Goal: Transaction & Acquisition: Purchase product/service

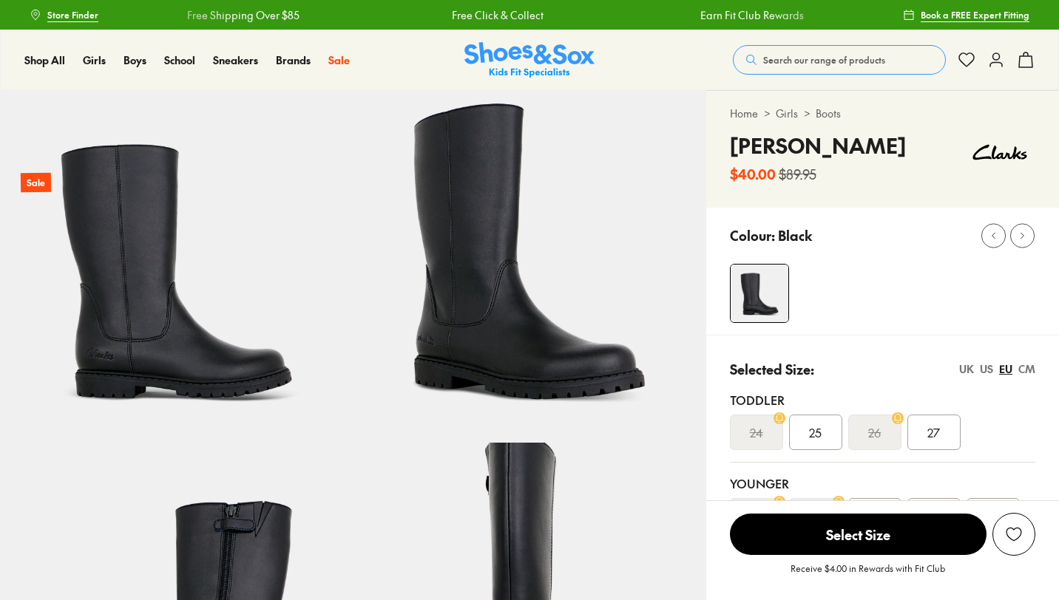
select select "*"
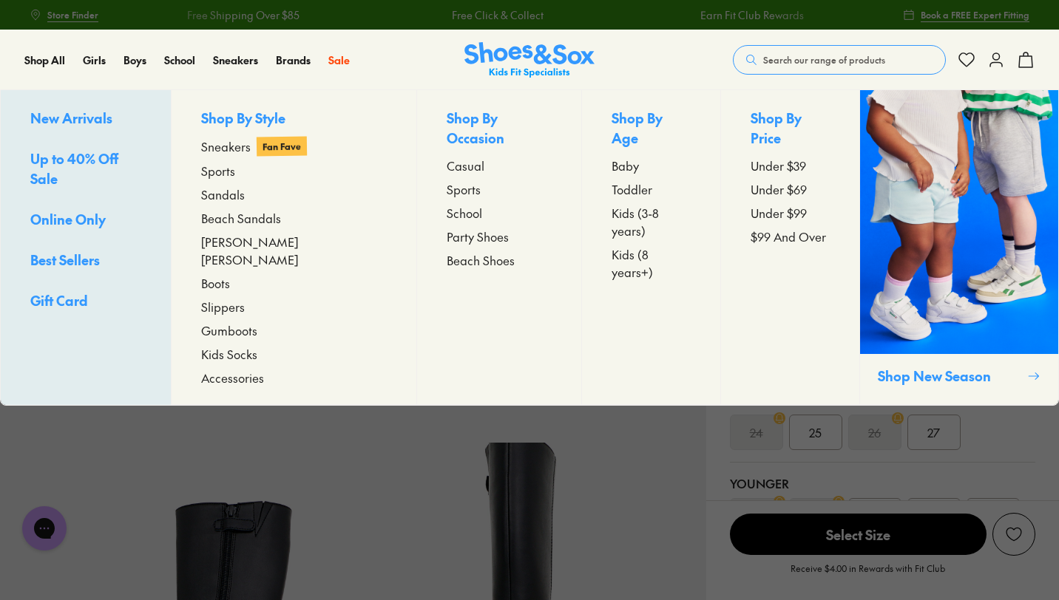
click at [230, 274] on span "Boots" at bounding box center [215, 283] width 29 height 18
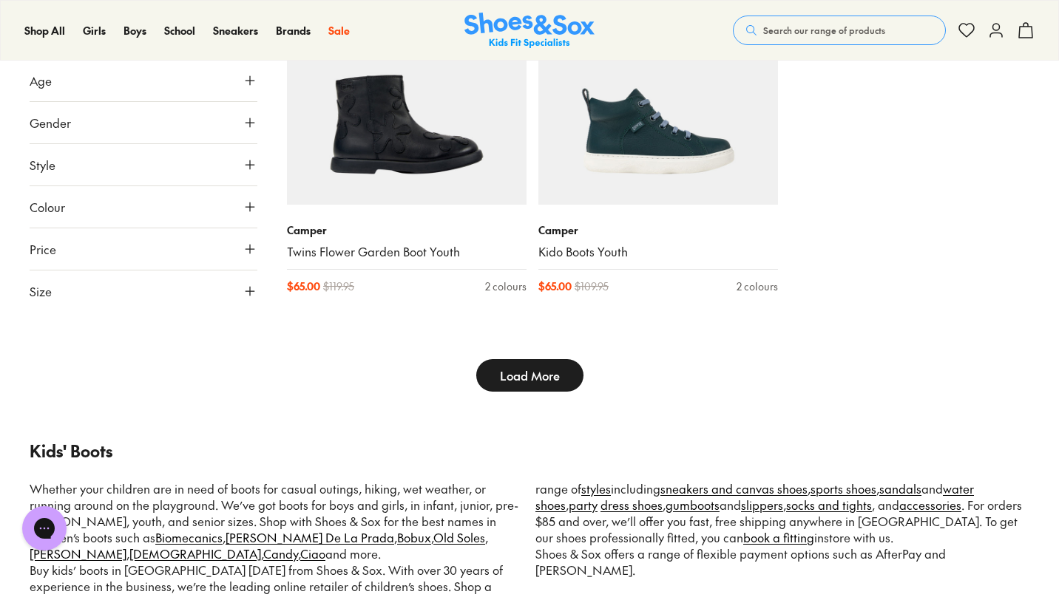
scroll to position [4021, 0]
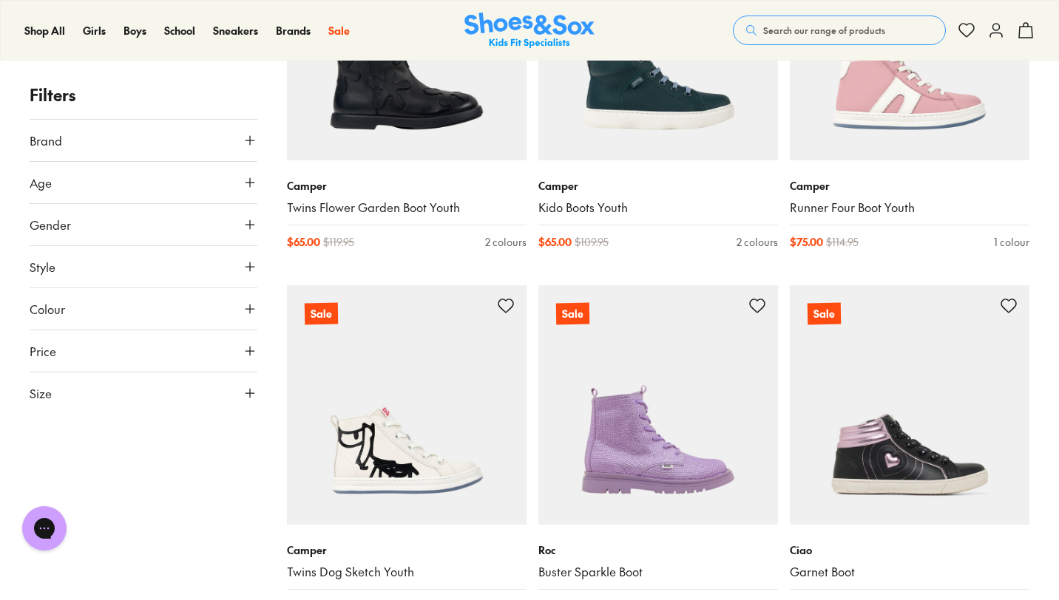
click at [118, 310] on button "Colour" at bounding box center [144, 308] width 228 height 41
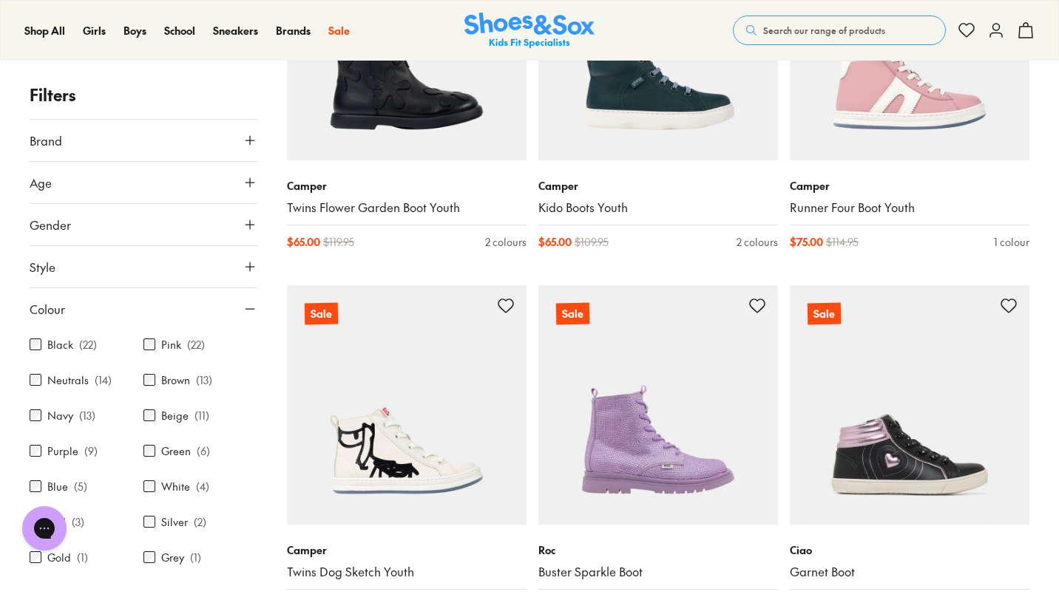
click at [69, 350] on label "Black" at bounding box center [60, 345] width 26 height 16
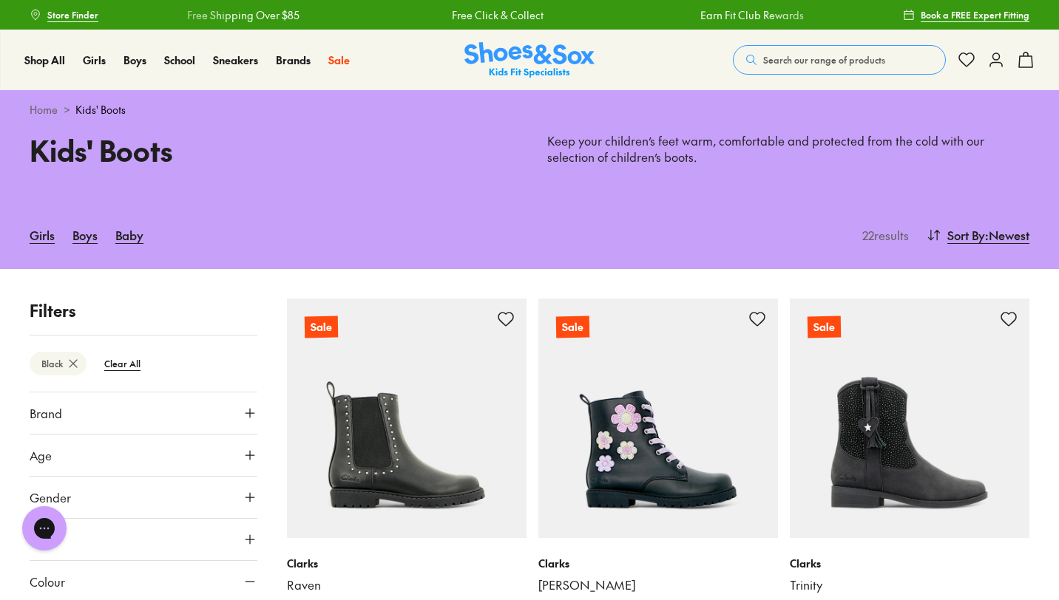
scroll to position [155, 0]
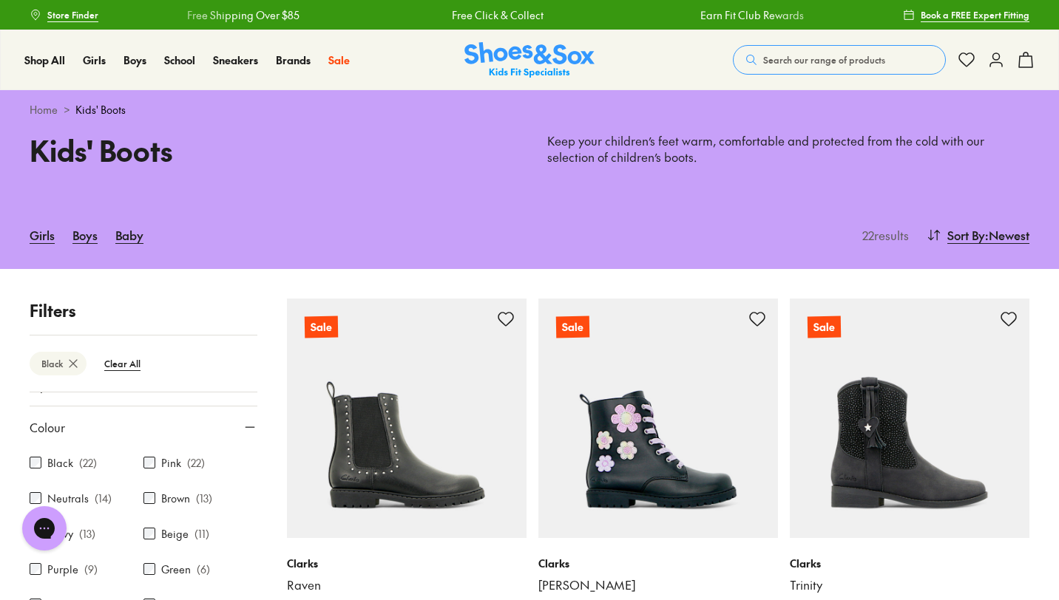
click at [122, 417] on button "Colour" at bounding box center [144, 427] width 228 height 41
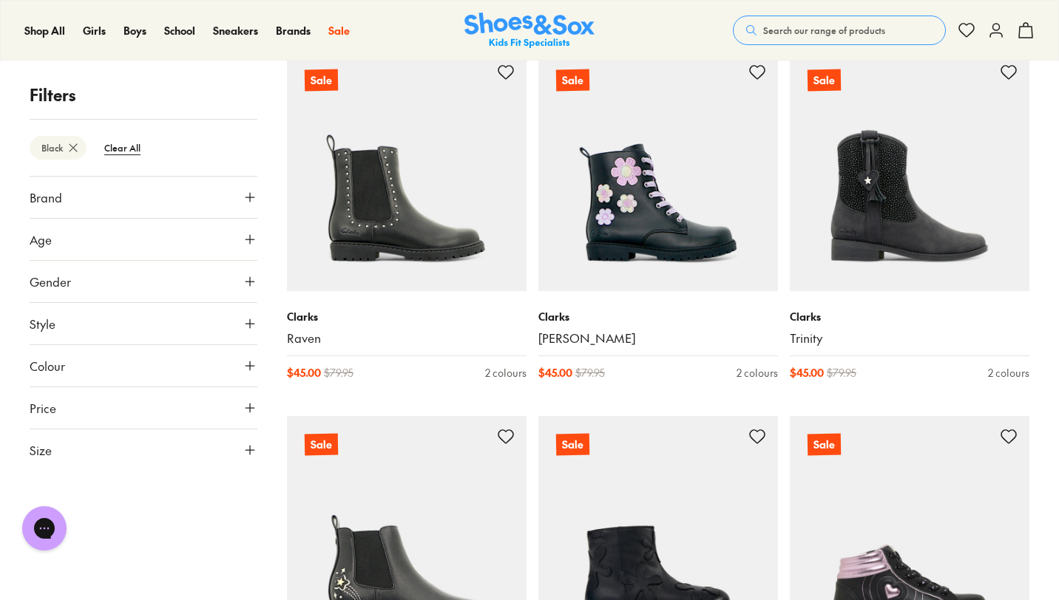
scroll to position [196, 0]
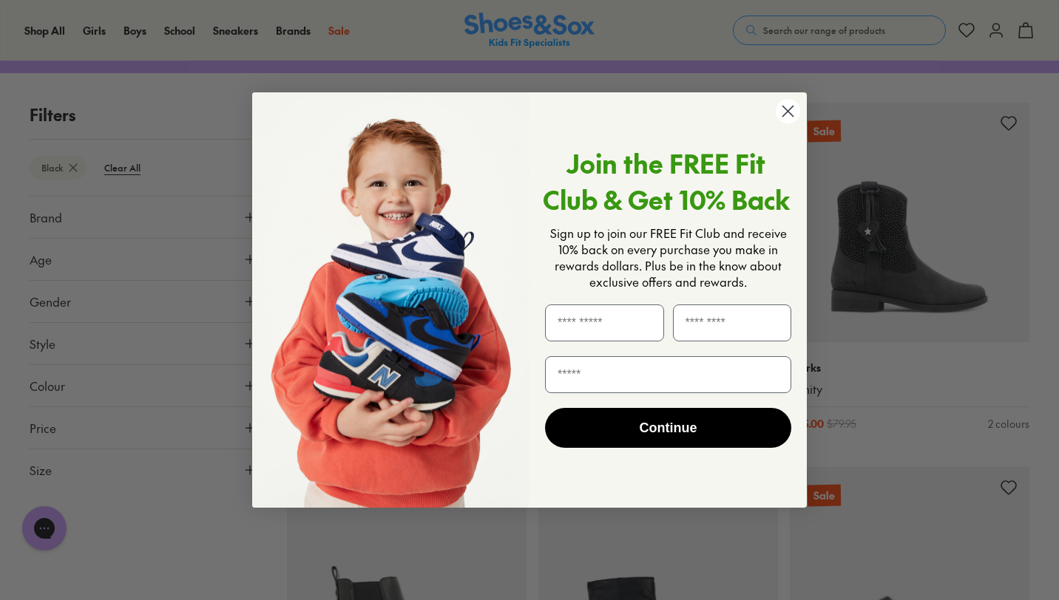
click at [782, 110] on circle "Close dialog" at bounding box center [787, 111] width 24 height 24
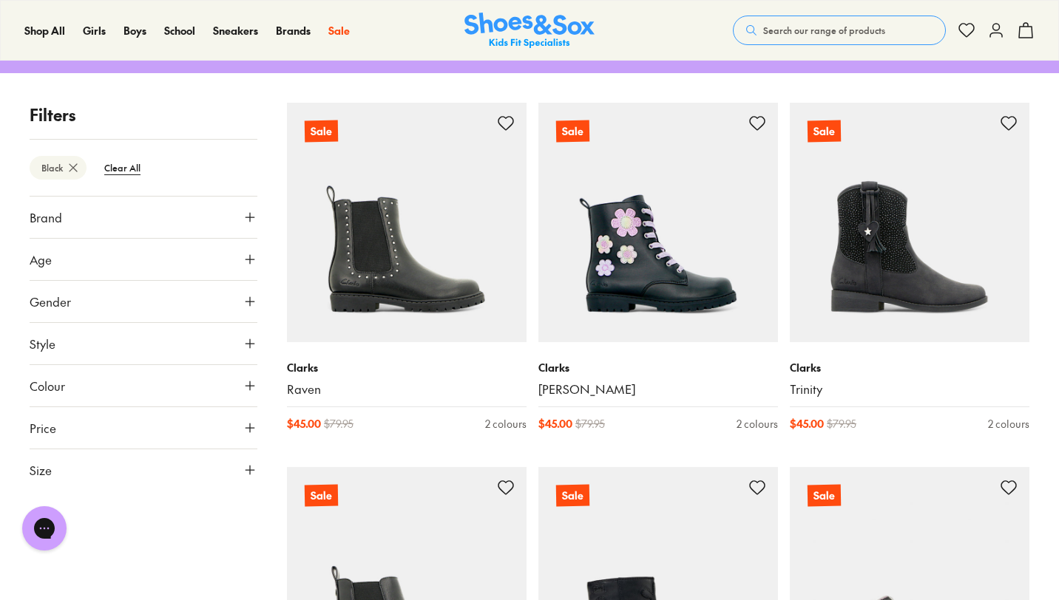
click at [149, 353] on button "Style" at bounding box center [144, 343] width 228 height 41
click at [149, 352] on button "Style" at bounding box center [144, 343] width 228 height 41
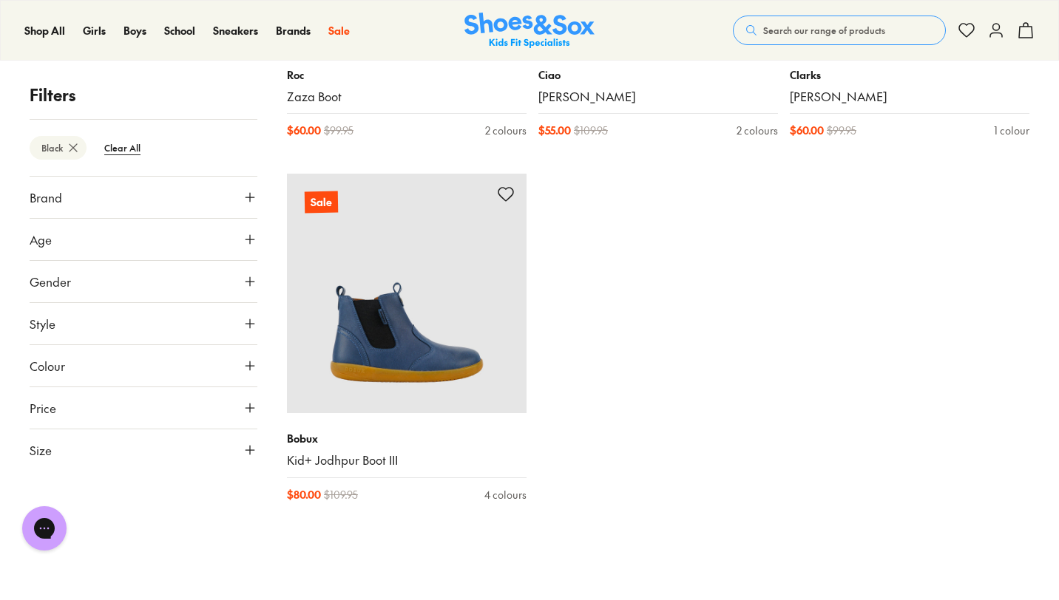
scroll to position [2882, 0]
